Goal: Task Accomplishment & Management: Complete application form

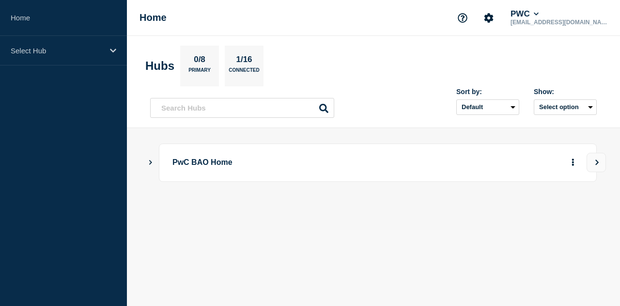
click at [183, 164] on p "PwC BAO Home" at bounding box center [298, 163] width 250 height 18
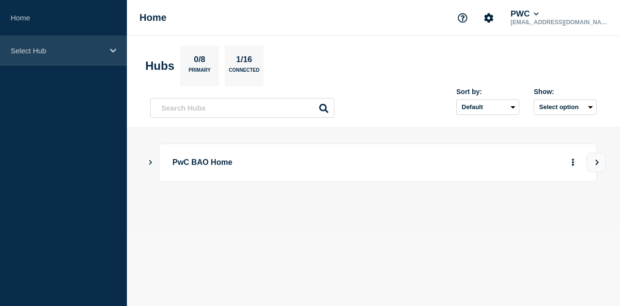
click at [50, 52] on p "Select Hub" at bounding box center [57, 51] width 93 height 8
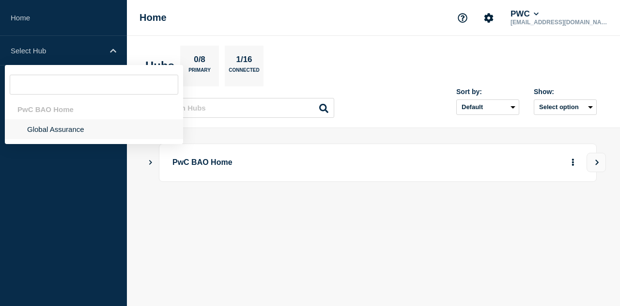
click at [46, 125] on li "Global Assurance" at bounding box center [94, 129] width 178 height 20
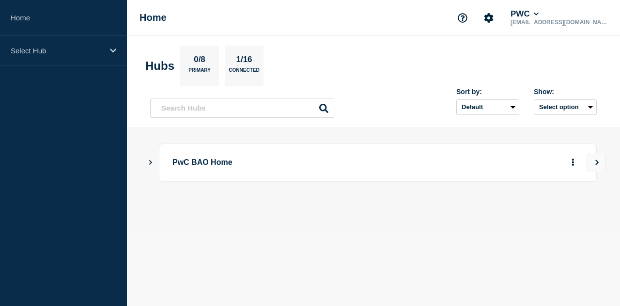
click at [211, 161] on p "PwC BAO Home" at bounding box center [298, 163] width 250 height 18
click at [153, 160] on icon "Show Connected Hubs" at bounding box center [150, 161] width 6 height 5
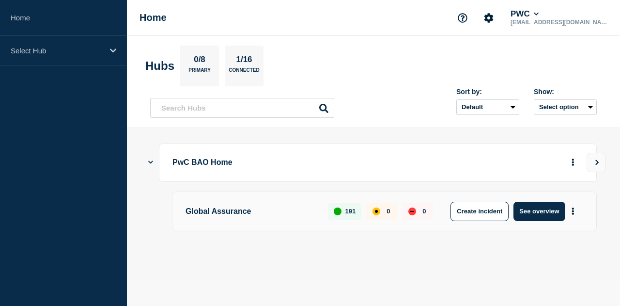
click at [151, 163] on icon "Show Connected Hubs" at bounding box center [150, 162] width 5 height 6
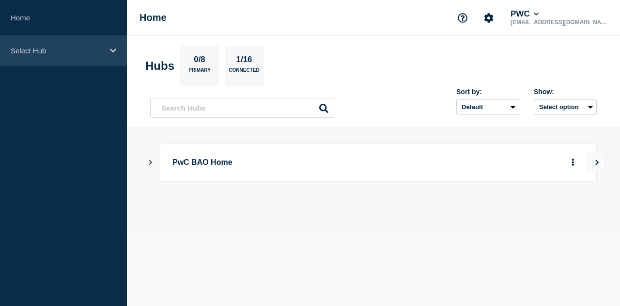
click at [108, 44] on div "Select Hub" at bounding box center [63, 51] width 127 height 30
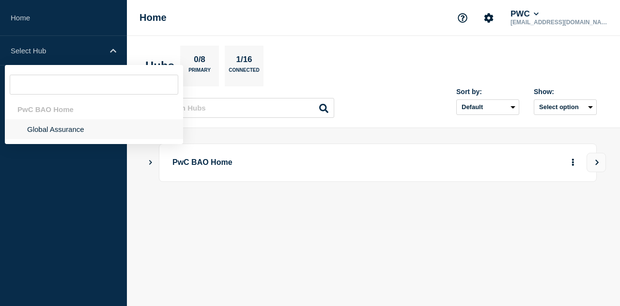
click at [56, 125] on li "Global Assurance" at bounding box center [94, 129] width 178 height 20
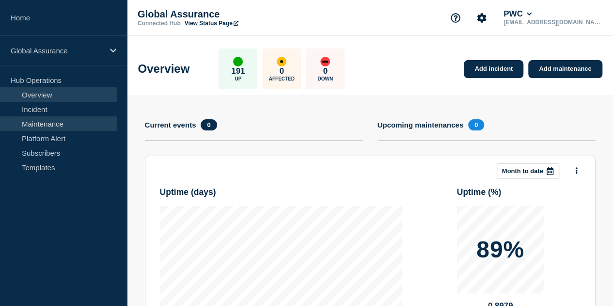
click at [53, 128] on link "Maintenance" at bounding box center [58, 123] width 117 height 15
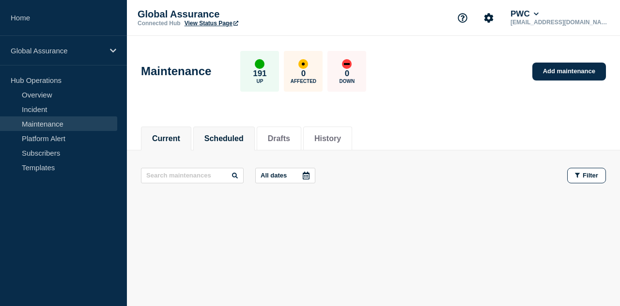
click at [244, 139] on button "Scheduled" at bounding box center [224, 138] width 39 height 9
click at [564, 73] on link "Add maintenance" at bounding box center [570, 72] width 74 height 18
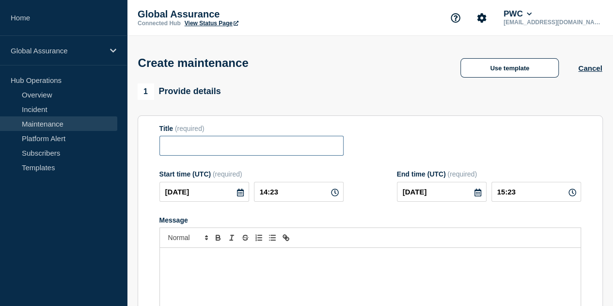
click at [244, 147] on input "Title" at bounding box center [251, 146] width 184 height 20
paste input "Aura 9.2 June Release + v9.2.0.1 HF1 Implementation - Sweden"
drag, startPoint x: 338, startPoint y: 148, endPoint x: 306, endPoint y: 147, distance: 32.0
click at [306, 147] on input "Aura 9.2 June Release + v9.2.0.1 HF1 Implementation - Sweden" at bounding box center [251, 146] width 184 height 20
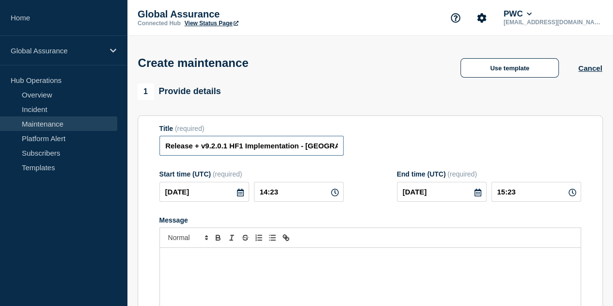
scroll to position [0, 53]
type input "Aura 9.2 June Release + v9.2.0.1 HF1 Implementation - Norway"
click at [428, 134] on div "Title (required) Aura 9.2 June Release + v9.2.0.1 HF1 Implementation - Norway" at bounding box center [370, 140] width 422 height 31
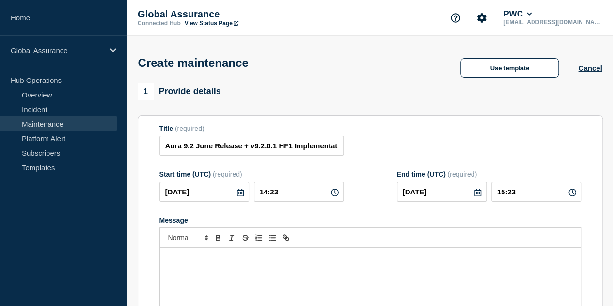
click at [199, 273] on div "Message" at bounding box center [370, 306] width 421 height 116
paste div "Message"
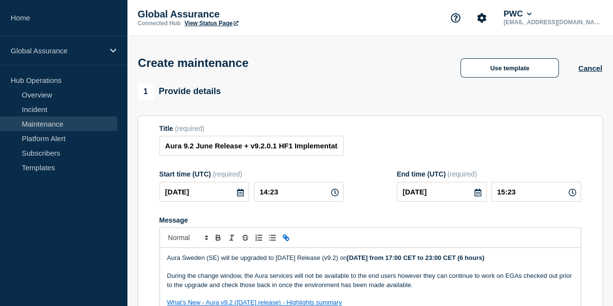
scroll to position [2, 0]
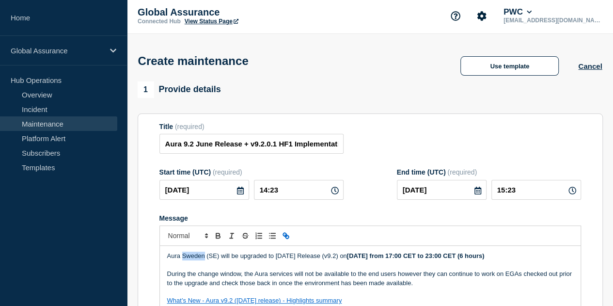
drag, startPoint x: 203, startPoint y: 257, endPoint x: 184, endPoint y: 256, distance: 19.4
click at [183, 256] on p "Aura Sweden (SE) will be upgraded to June 2025 Release (v9.2) on Thursday, 14th…" at bounding box center [370, 256] width 406 height 9
click at [468, 290] on p "Message" at bounding box center [370, 291] width 406 height 9
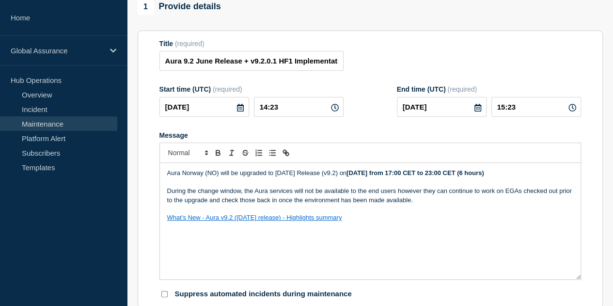
scroll to position [99, 0]
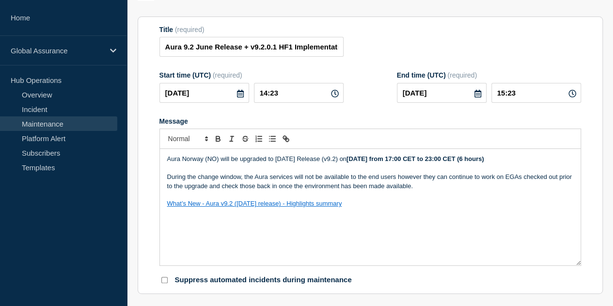
click at [418, 190] on p "During the change window, the Aura services will not be available to the end us…" at bounding box center [370, 182] width 406 height 18
drag, startPoint x: 389, startPoint y: 160, endPoint x: 543, endPoint y: 156, distance: 153.7
click at [543, 156] on div "Aura Norway (NO) will be upgraded to June 2025 Release (v9.2) on Thursday, 14th…" at bounding box center [370, 207] width 421 height 116
click at [517, 210] on div "Aura Norway (NO) will be upgraded to June 2025 Release (v9.2) on Thursday, 14th…" at bounding box center [370, 207] width 421 height 116
click at [390, 159] on strong "Thursday, 14th August from 17:00 CET to 23:00 CET (6 hours)" at bounding box center [415, 158] width 138 height 7
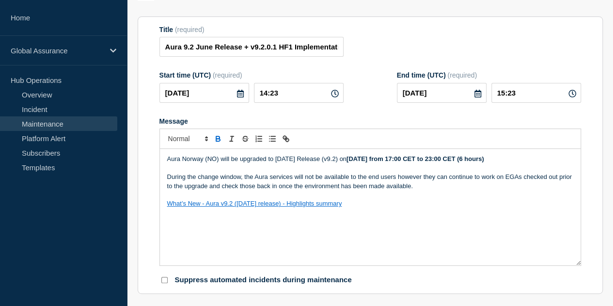
click at [461, 207] on p "What’s New - Aura v9.2 (June 2025 release) - Highlights summary" at bounding box center [370, 203] width 406 height 9
click at [445, 158] on strong "Thursday, 19th August from 17:00 CET to 23:00 CET (6 hours)" at bounding box center [415, 158] width 138 height 7
click at [474, 179] on p "During the change window, the Aura services will not be available to the end us…" at bounding box center [370, 182] width 406 height 18
drag, startPoint x: 488, startPoint y: 159, endPoint x: 483, endPoint y: 159, distance: 5.3
click at [483, 159] on strong "Thursday, 19th August from 15:00 CET to 23:00 CET (6 hours)" at bounding box center [415, 158] width 138 height 7
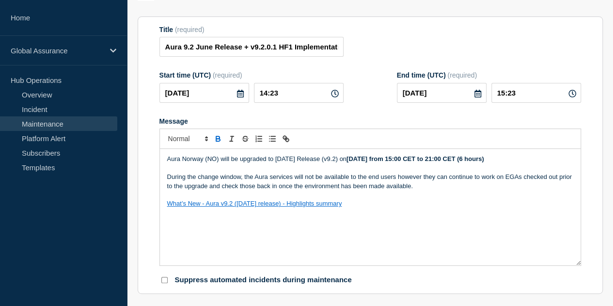
click at [503, 193] on p "Message" at bounding box center [370, 194] width 406 height 9
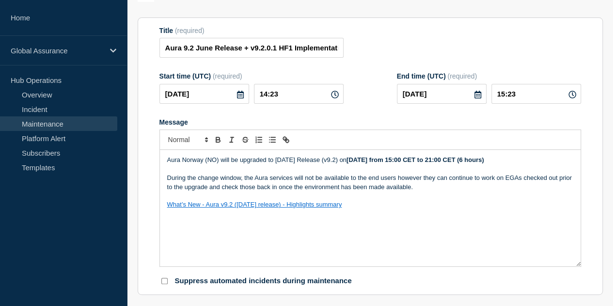
scroll to position [0, 0]
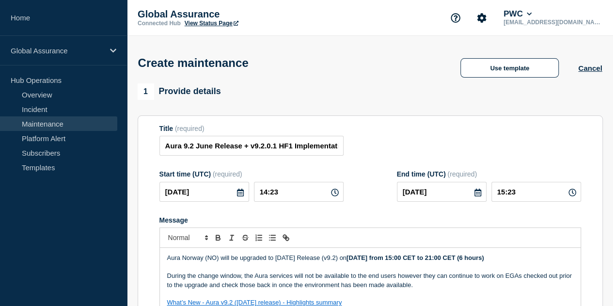
click at [331, 195] on icon at bounding box center [335, 193] width 8 height 8
click at [236, 194] on icon at bounding box center [240, 193] width 8 height 8
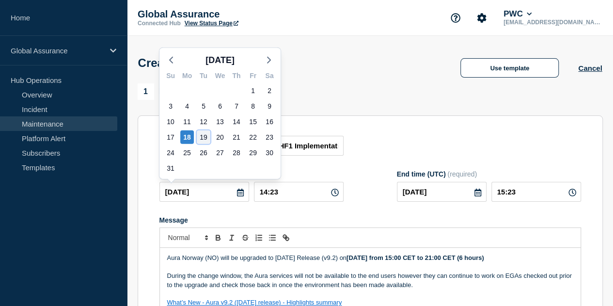
click at [202, 136] on div "19" at bounding box center [204, 137] width 14 height 14
type input "2025-08-19"
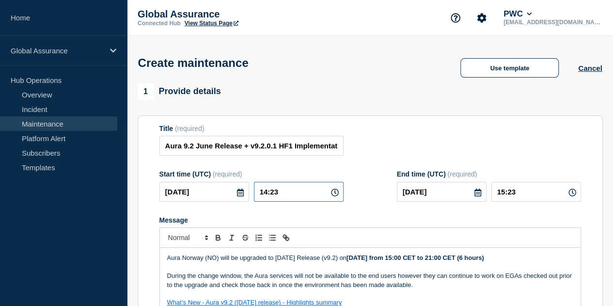
drag, startPoint x: 263, startPoint y: 192, endPoint x: 233, endPoint y: 192, distance: 29.6
click at [233, 192] on div "2025-08-19 14:23" at bounding box center [251, 192] width 184 height 20
type input "13:00"
type input "19:00"
click at [431, 271] on p "Message" at bounding box center [370, 267] width 406 height 9
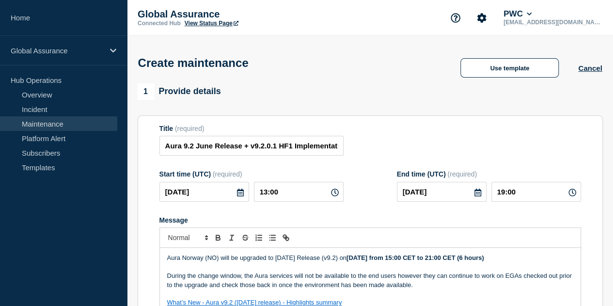
click at [510, 149] on div "Title (required) Aura 9.2 June Release + v9.2.0.1 HF1 Implementation - Norway" at bounding box center [370, 140] width 422 height 31
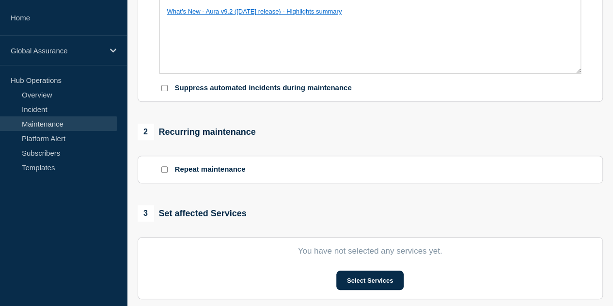
scroll to position [339, 0]
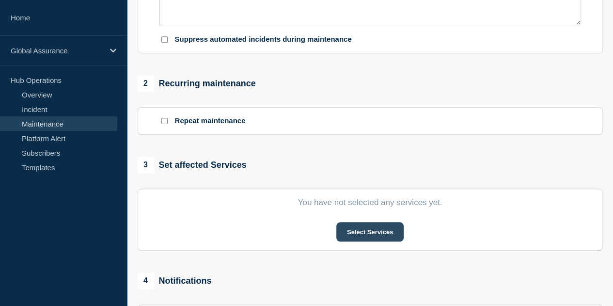
click at [359, 235] on button "Select Services" at bounding box center [369, 231] width 67 height 19
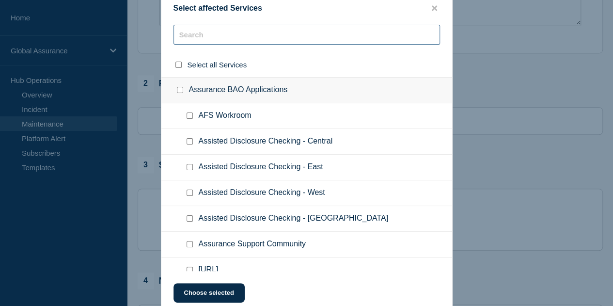
click at [249, 39] on input "text" at bounding box center [306, 35] width 267 height 20
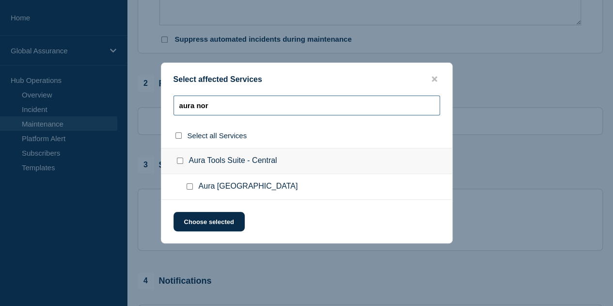
type input "aura nor"
click at [189, 186] on input "Aura Norway checkbox" at bounding box center [190, 186] width 6 height 6
checkbox input "true"
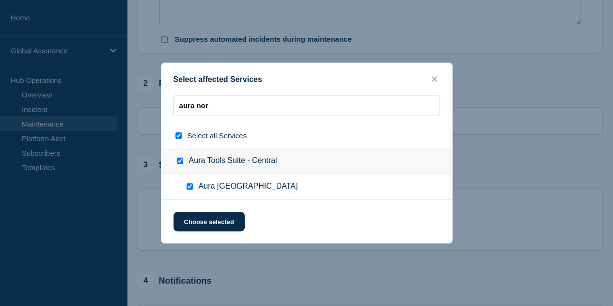
click at [215, 232] on div "Select affected Services aura nor Select all Services Aura Tools Suite - Centra…" at bounding box center [307, 153] width 292 height 181
click at [216, 226] on button "Choose selected" at bounding box center [208, 221] width 71 height 19
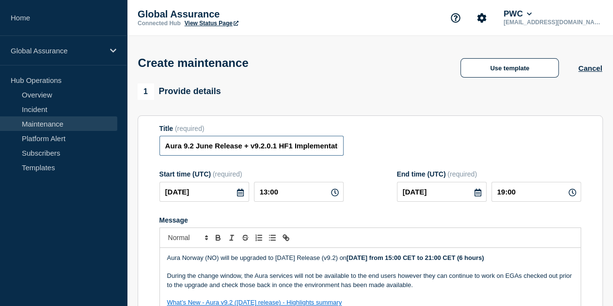
scroll to position [0, 53]
drag, startPoint x: 170, startPoint y: 146, endPoint x: 400, endPoint y: 145, distance: 230.7
click at [400, 145] on div "Title (required) Aura 9.2 June Release + v9.2.0.1 HF1 Implementation - Norway" at bounding box center [370, 140] width 422 height 31
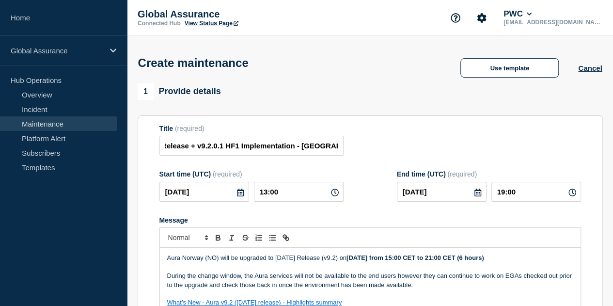
click at [377, 175] on div "Start time (UTC) (required) 2025-08-19 13:00 End time (UTC) (required) 2025-08-…" at bounding box center [370, 185] width 422 height 31
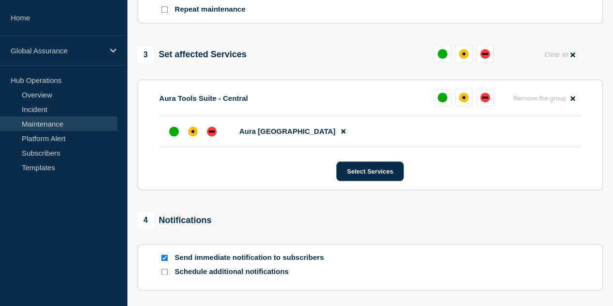
scroll to position [436, 0]
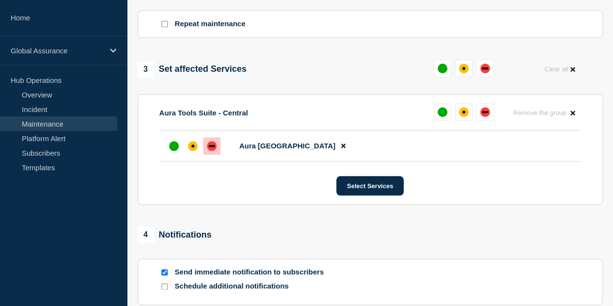
click at [212, 147] on div "down" at bounding box center [212, 146] width 6 height 2
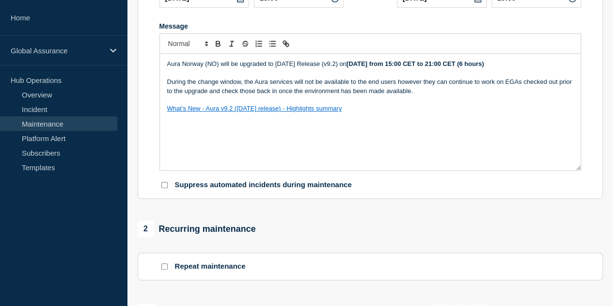
scroll to position [48, 0]
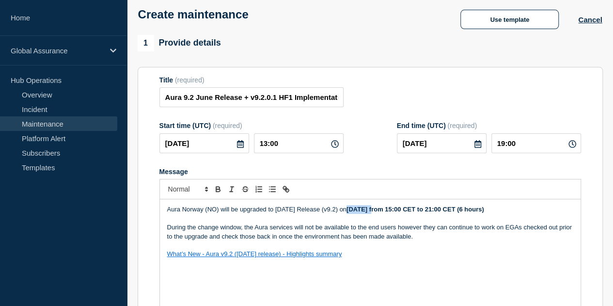
drag, startPoint x: 385, startPoint y: 211, endPoint x: 358, endPoint y: 208, distance: 27.3
click at [358, 208] on strong "Thursday, 19th August from 15:00 CET to 21:00 CET (6 hours)" at bounding box center [415, 208] width 138 height 7
click at [405, 258] on p "What’s New - Aura v9.2 (June 2025 release) - Highlights summary" at bounding box center [370, 254] width 406 height 9
click at [395, 263] on div "Aura Norway (NO) will be upgraded to June 2025 Release (v9.2) on Tuesday, 19th …" at bounding box center [370, 257] width 421 height 116
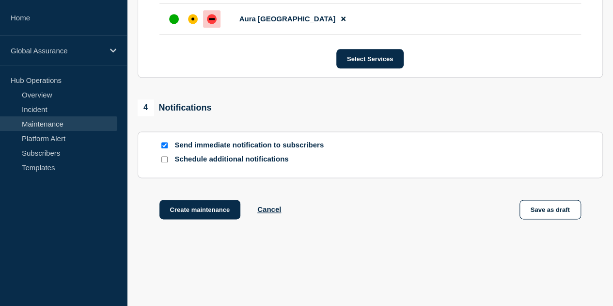
scroll to position [589, 0]
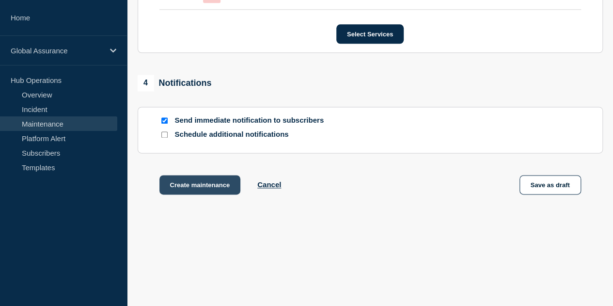
click at [227, 181] on button "Create maintenance" at bounding box center [199, 184] width 81 height 19
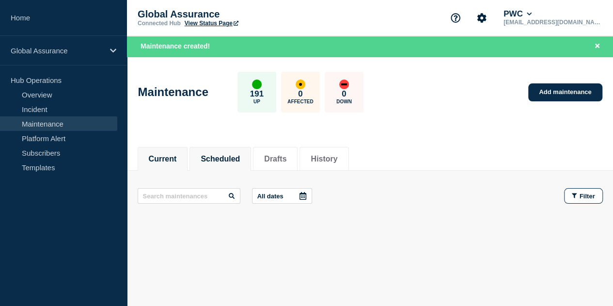
click at [211, 150] on li "Scheduled" at bounding box center [220, 159] width 62 height 24
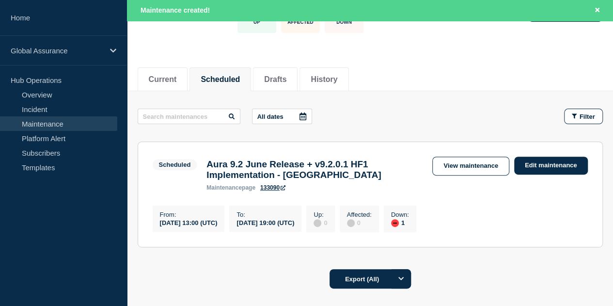
scroll to position [97, 0]
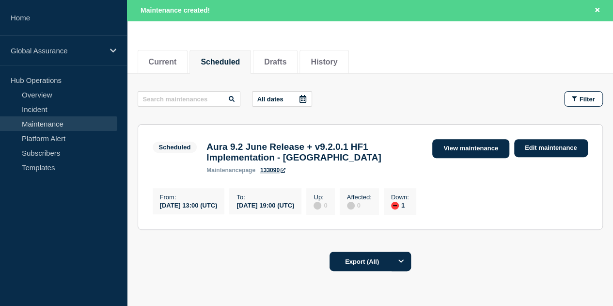
click at [486, 150] on link "View maintenance" at bounding box center [470, 148] width 77 height 19
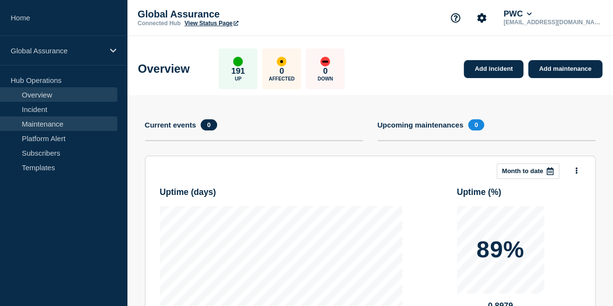
click at [55, 126] on link "Maintenance" at bounding box center [58, 123] width 117 height 15
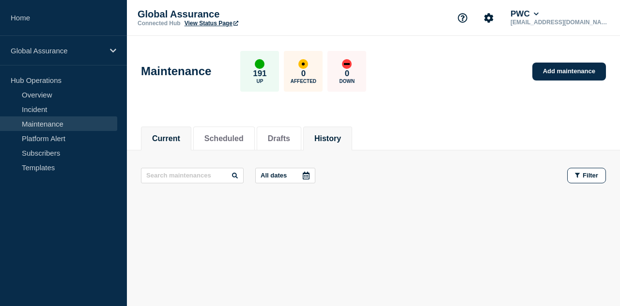
click at [352, 134] on li "History" at bounding box center [327, 138] width 49 height 24
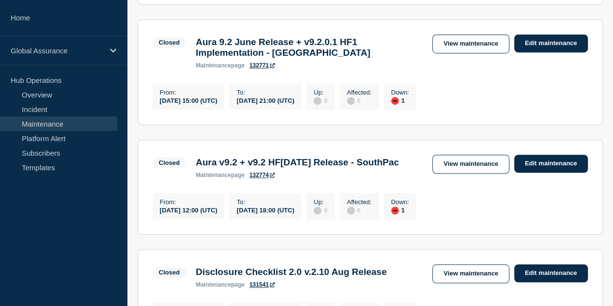
scroll to position [194, 0]
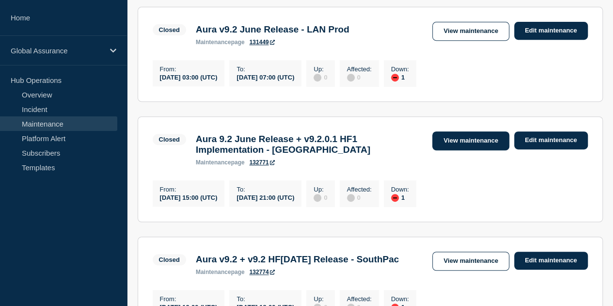
click at [465, 148] on link "View maintenance" at bounding box center [470, 140] width 77 height 19
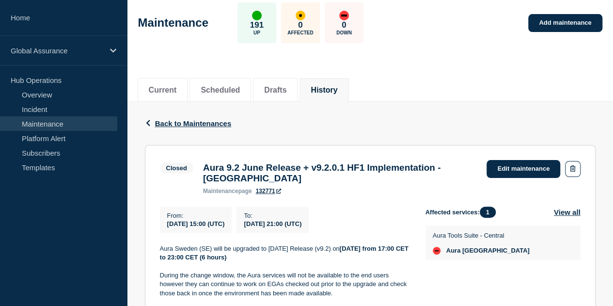
scroll to position [145, 0]
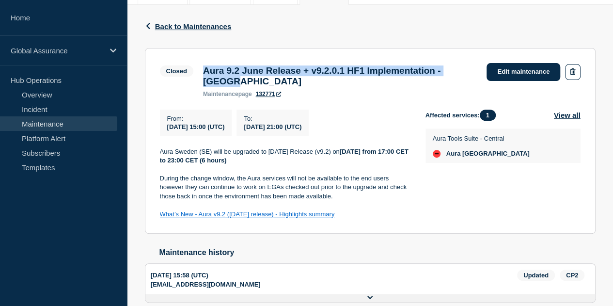
drag, startPoint x: 251, startPoint y: 86, endPoint x: 205, endPoint y: 68, distance: 49.2
click at [205, 68] on h3 "Aura 9.2 June Release + v9.2.0.1 HF1 Implementation - Sweden" at bounding box center [340, 75] width 274 height 21
copy h3 "Aura 9.2 June Release + v9.2.0.1 HF1 Implementation - Sweden"
drag, startPoint x: 318, startPoint y: 217, endPoint x: 159, endPoint y: 158, distance: 169.6
click at [159, 158] on section "Closed Aura 9.2 June Release + v9.2.0.1 HF1 Implementation - Sweden maintenance…" at bounding box center [370, 141] width 451 height 186
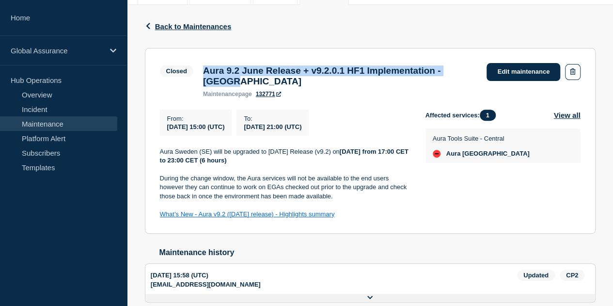
copy div "Aura Sweden (SE) will be upgraded to June 2025 Release (v9.2) on Thursday, 14th…"
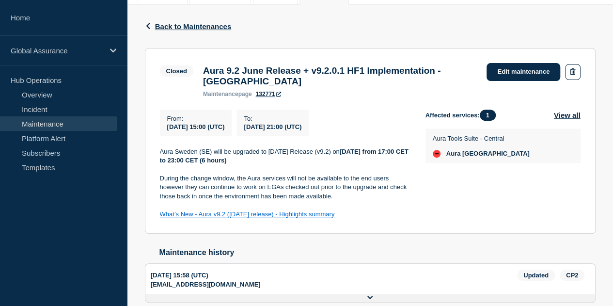
click at [446, 205] on div "Affected services: 1 View all Aura Tools Suite - Central Aura Sweden" at bounding box center [502, 165] width 155 height 110
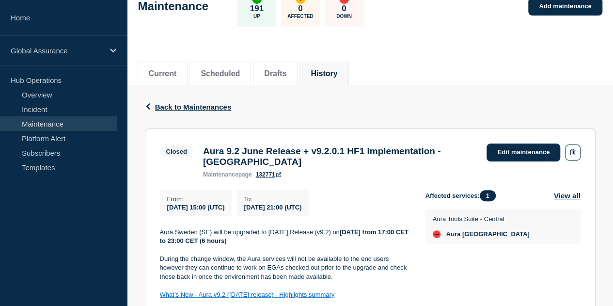
scroll to position [0, 0]
